Goal: Download file/media

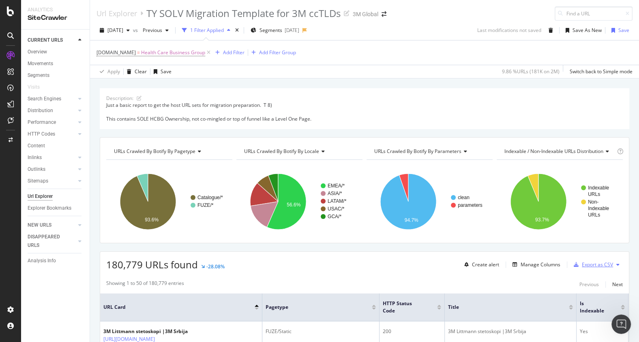
click at [585, 269] on div "Export as CSV" at bounding box center [591, 265] width 43 height 12
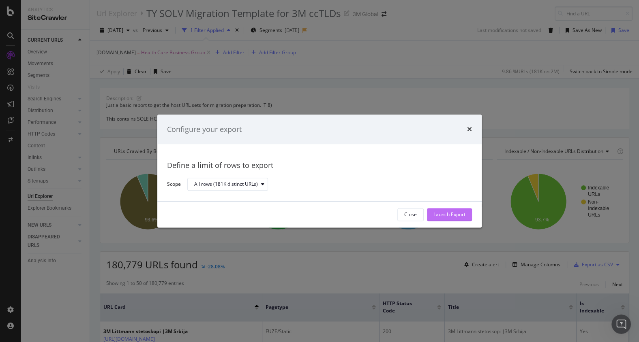
click at [446, 213] on div "Launch Export" at bounding box center [449, 215] width 32 height 7
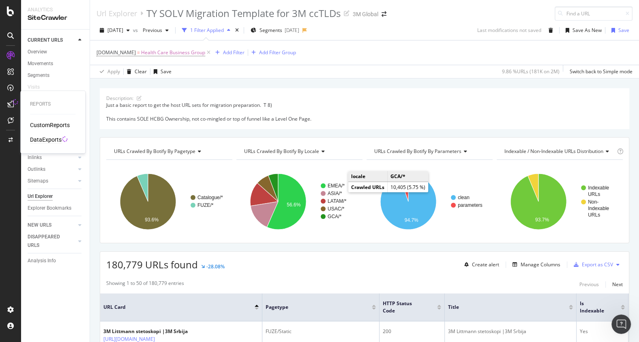
click at [49, 143] on div "DataExports" at bounding box center [46, 140] width 32 height 8
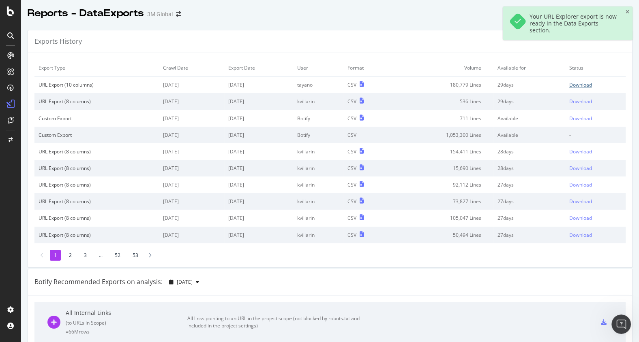
click at [589, 87] on div "Download" at bounding box center [580, 84] width 23 height 7
